Goal: Register for event/course

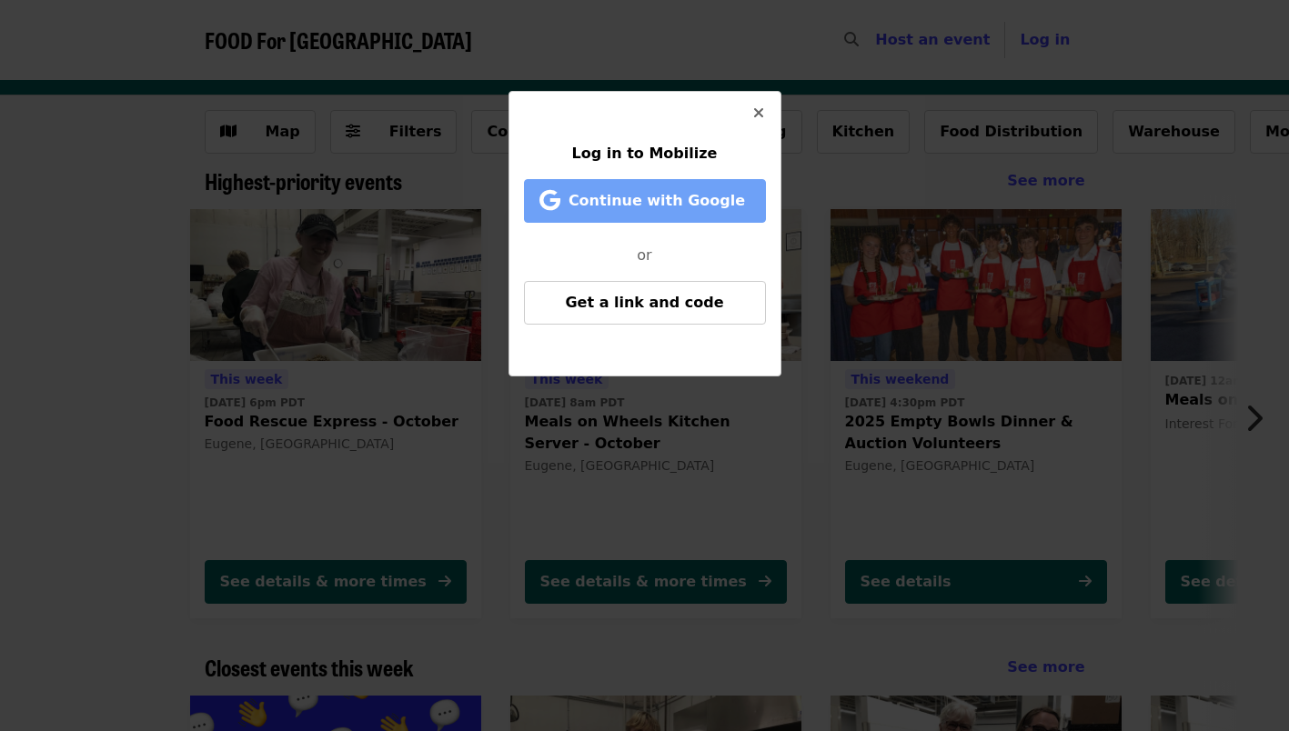
click at [641, 215] on button "Continue with Google" at bounding box center [645, 201] width 242 height 44
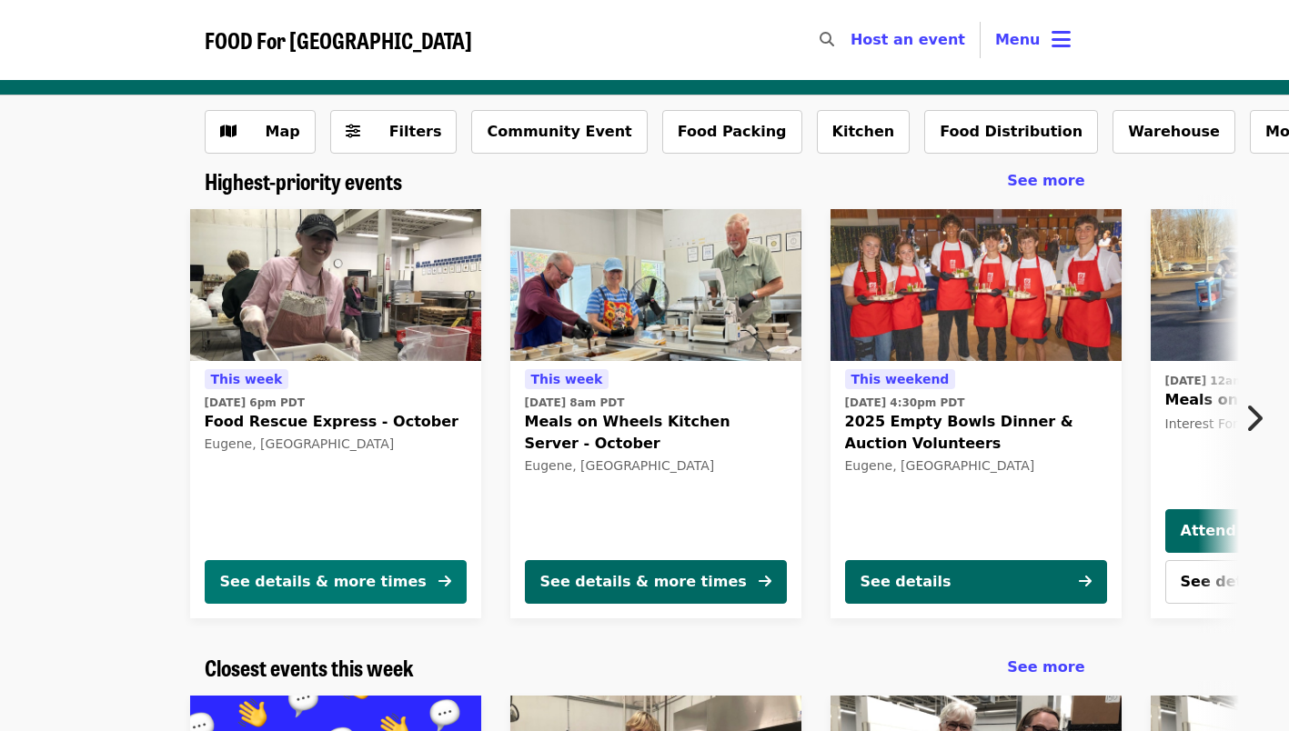
click at [329, 575] on div "See details & more times" at bounding box center [323, 582] width 206 height 22
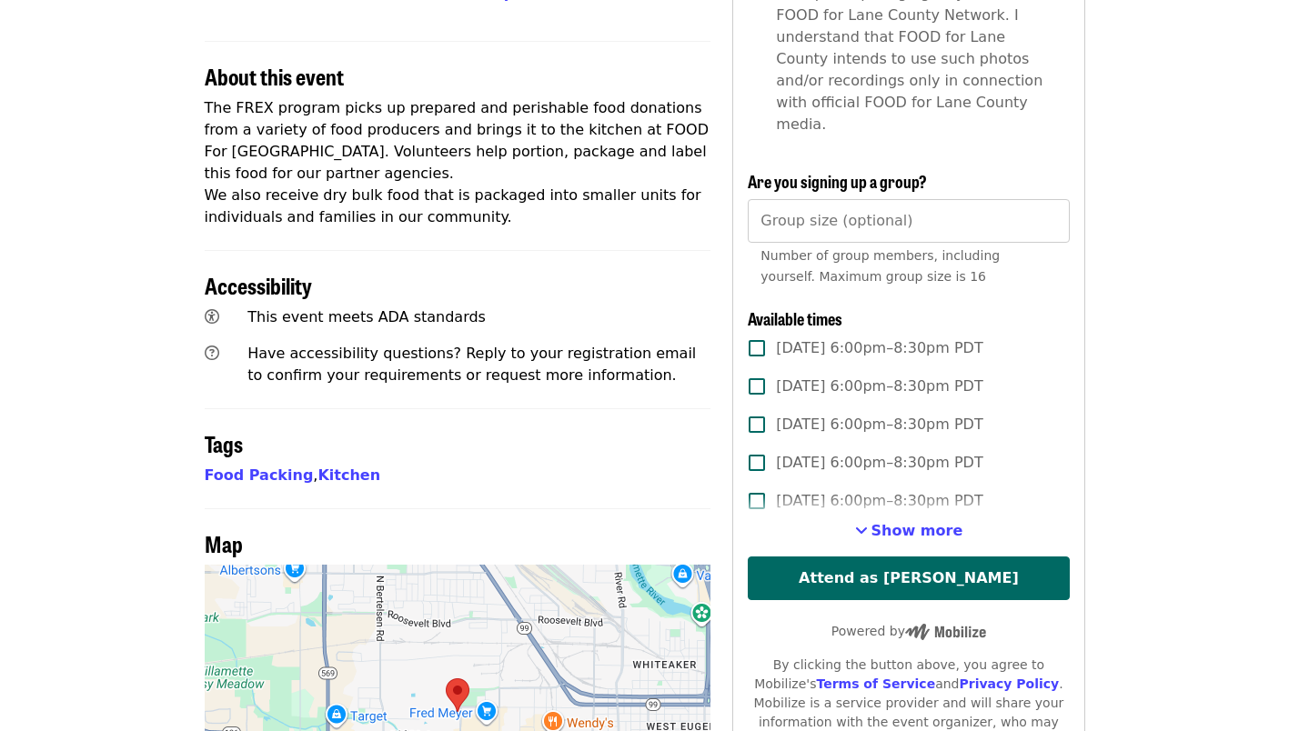
scroll to position [627, 0]
click at [891, 521] on span "Show more" at bounding box center [917, 529] width 92 height 17
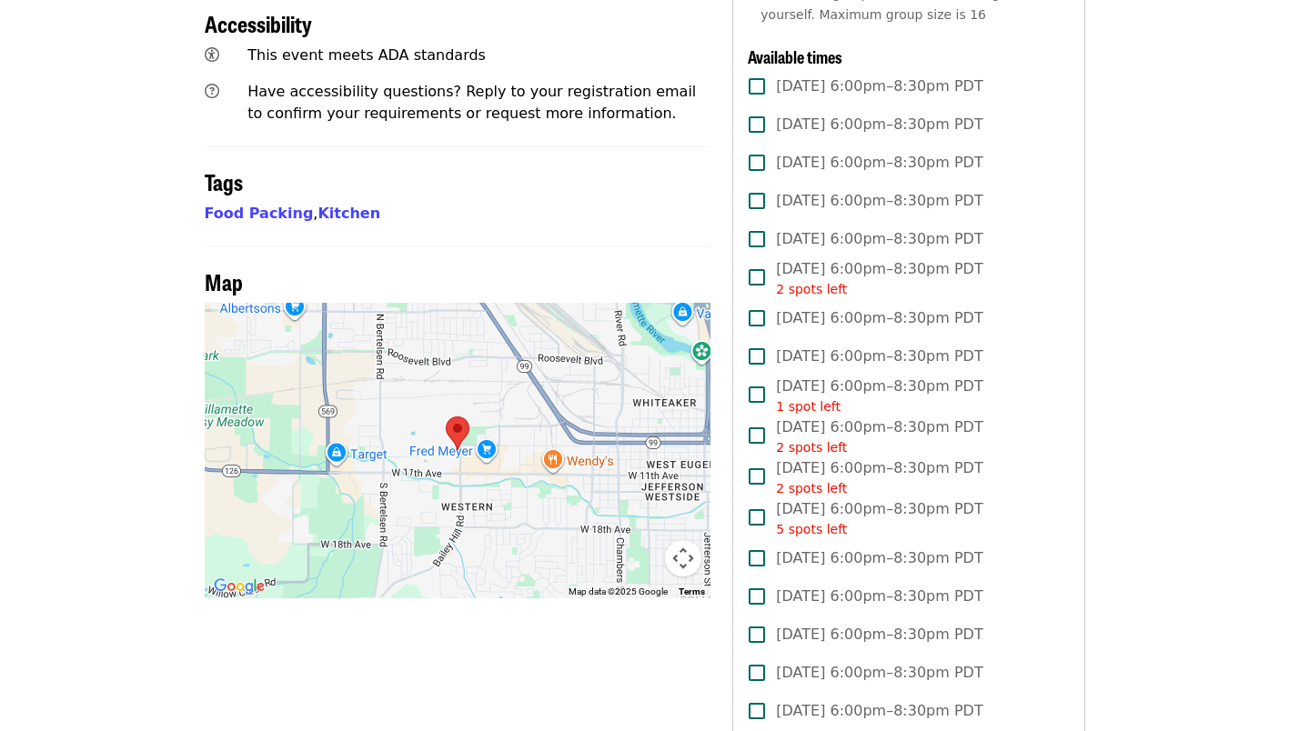
scroll to position [890, 0]
